Goal: Navigation & Orientation: Go to known website

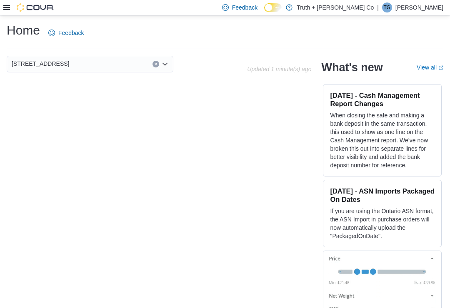
click at [418, 11] on p "Tyler Green" at bounding box center [419, 7] width 48 height 10
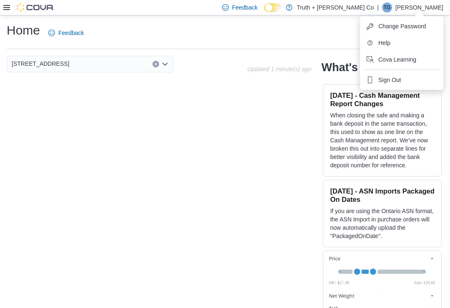
click at [404, 78] on button "Sign Out" at bounding box center [401, 79] width 77 height 13
